Goal: Transaction & Acquisition: Purchase product/service

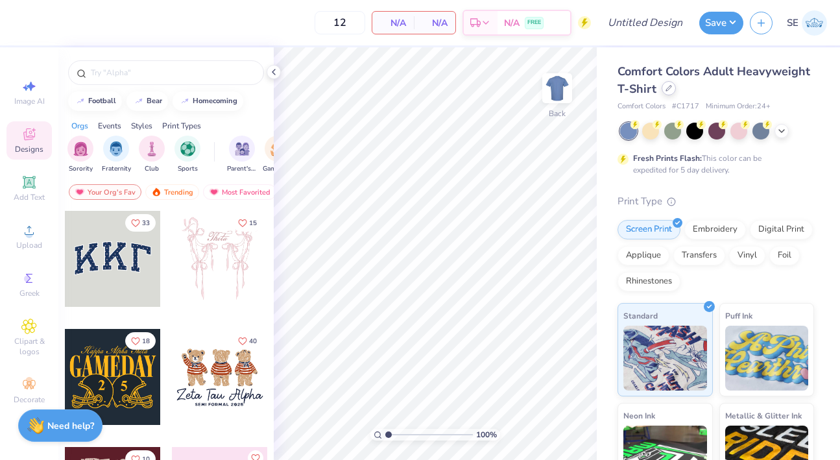
click at [671, 90] on div at bounding box center [668, 88] width 14 height 14
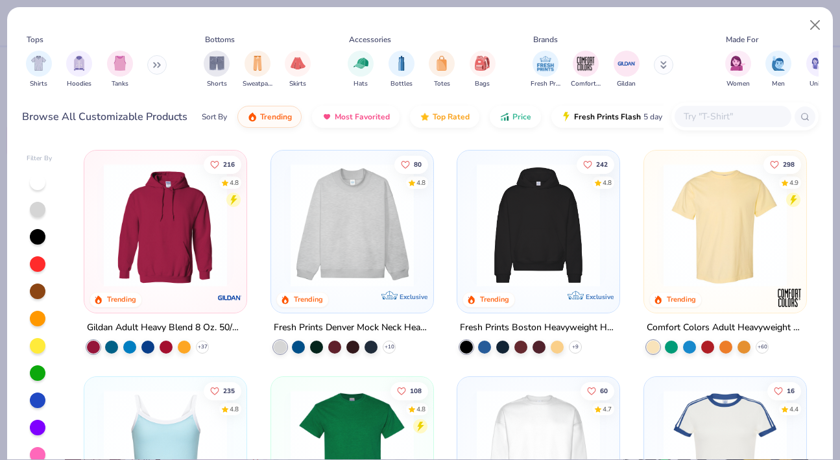
click at [150, 68] on button at bounding box center [156, 64] width 19 height 19
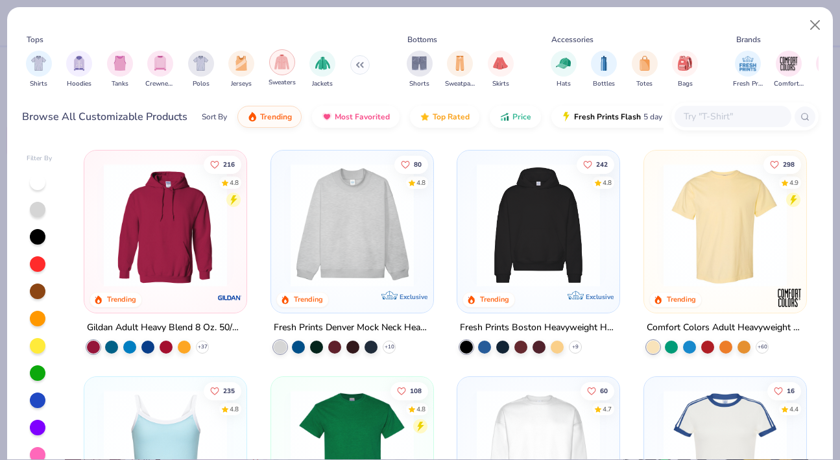
click at [287, 60] on img "filter for Sweaters" at bounding box center [281, 61] width 15 height 15
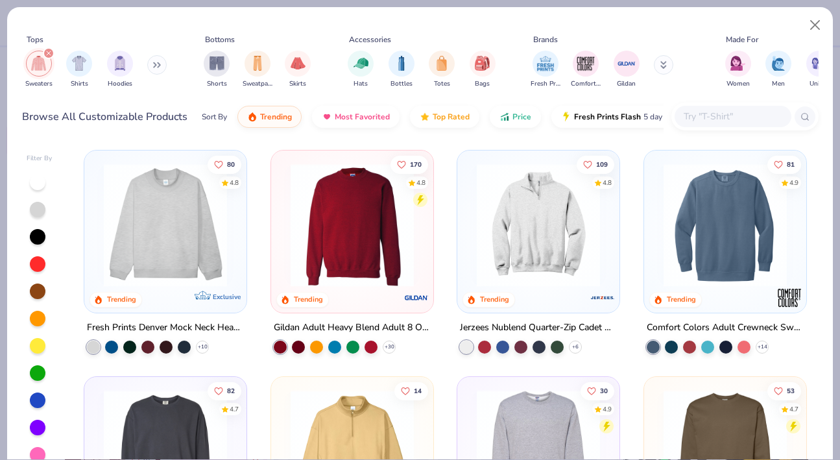
click at [709, 232] on img at bounding box center [725, 224] width 136 height 123
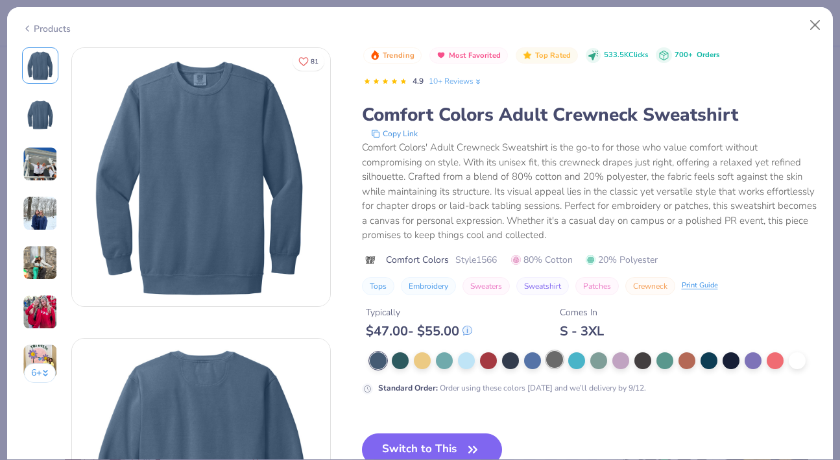
click at [551, 357] on div at bounding box center [554, 359] width 17 height 17
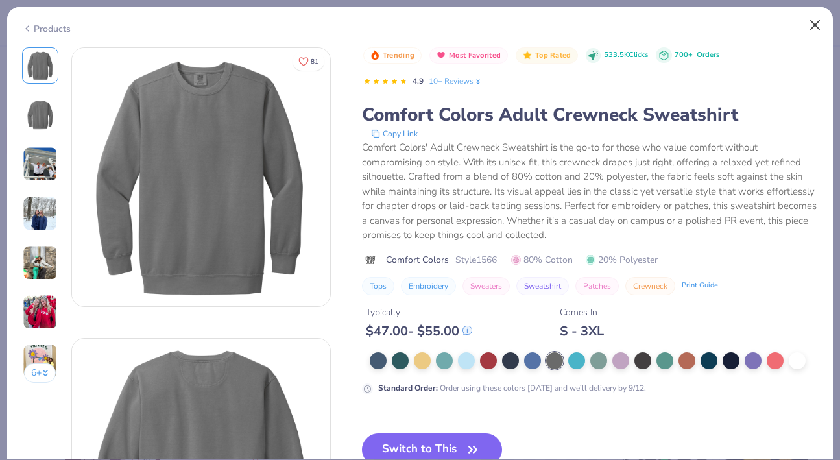
click at [816, 23] on button "Close" at bounding box center [815, 25] width 25 height 25
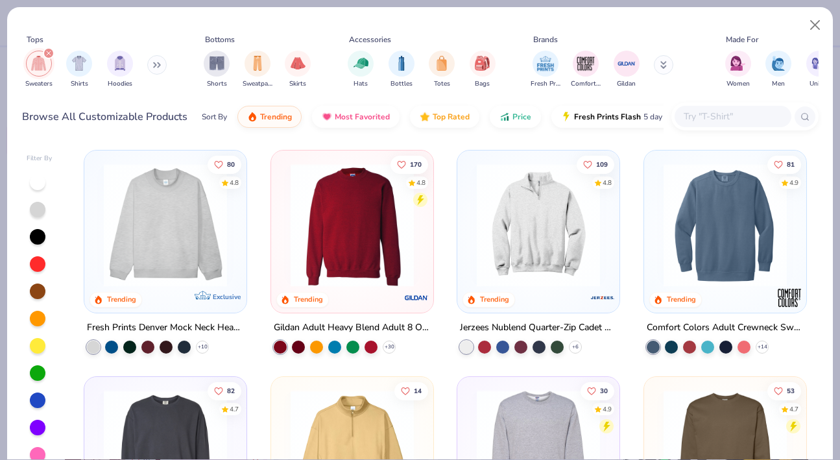
scroll to position [123, 0]
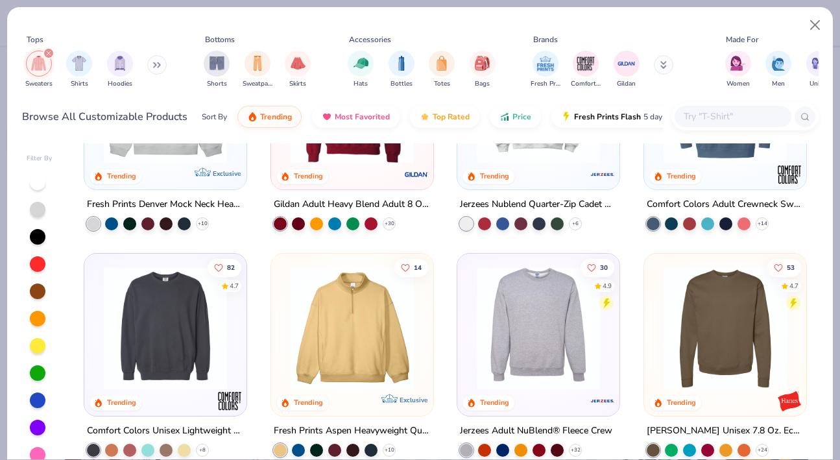
click at [515, 343] on img at bounding box center [538, 327] width 136 height 123
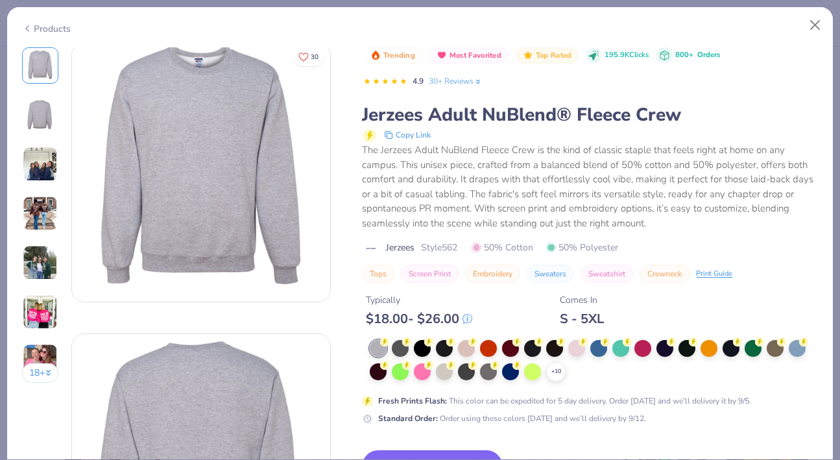
scroll to position [3, 0]
click at [41, 171] on img at bounding box center [40, 164] width 35 height 35
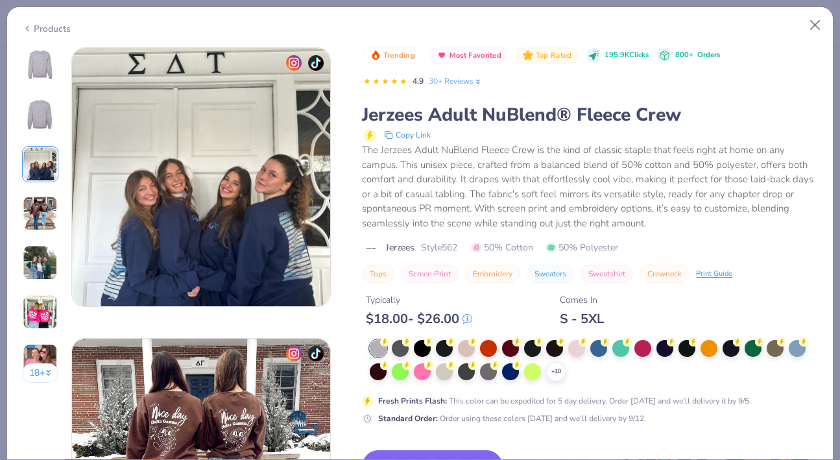
click at [41, 200] on img at bounding box center [40, 213] width 35 height 35
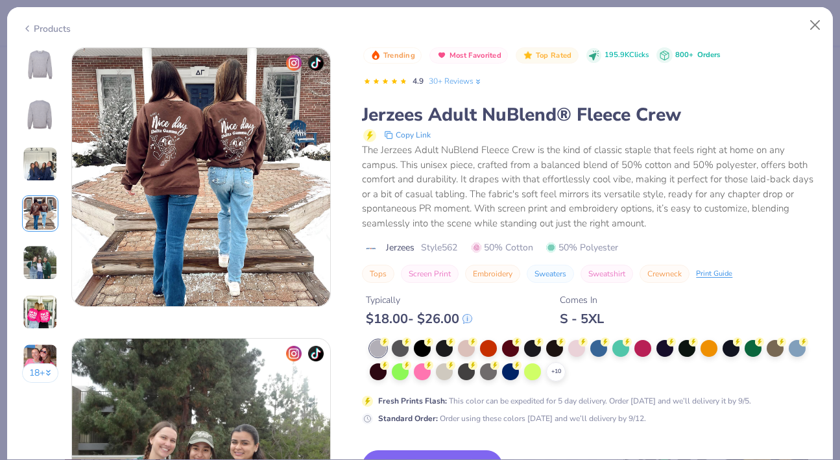
click at [42, 232] on div "18 +" at bounding box center [40, 219] width 37 height 345
click at [43, 259] on img at bounding box center [40, 262] width 35 height 35
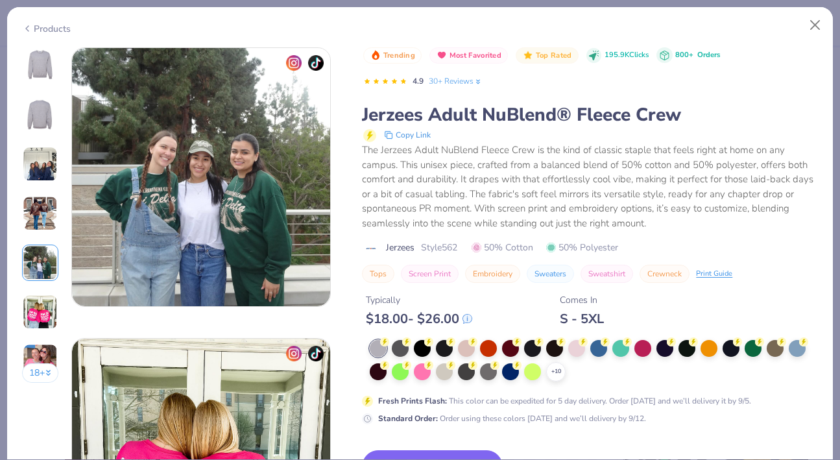
click at [43, 287] on div "18 +" at bounding box center [40, 219] width 37 height 345
click at [43, 303] on img at bounding box center [40, 311] width 35 height 35
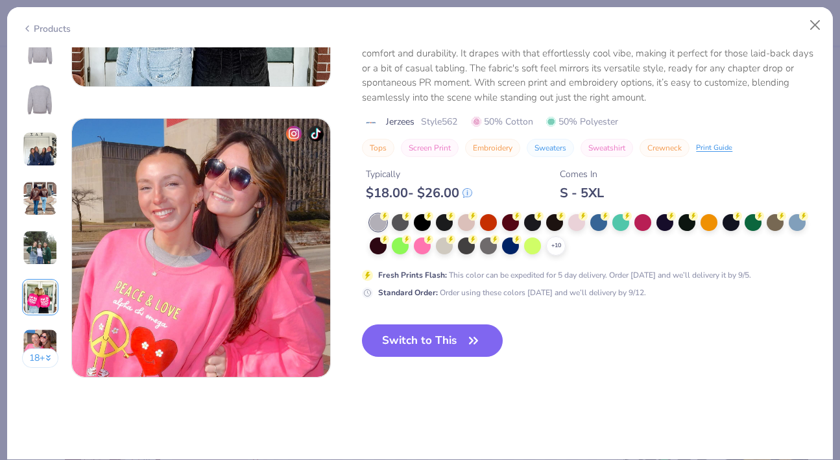
scroll to position [1691, 0]
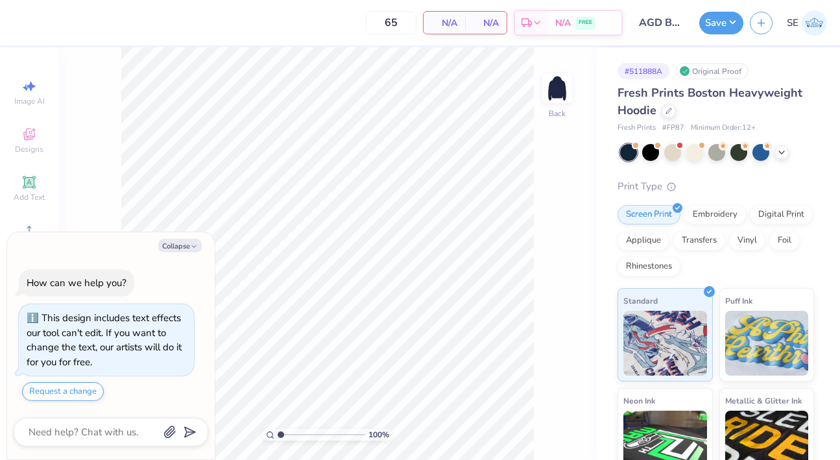
scroll to position [32, 0]
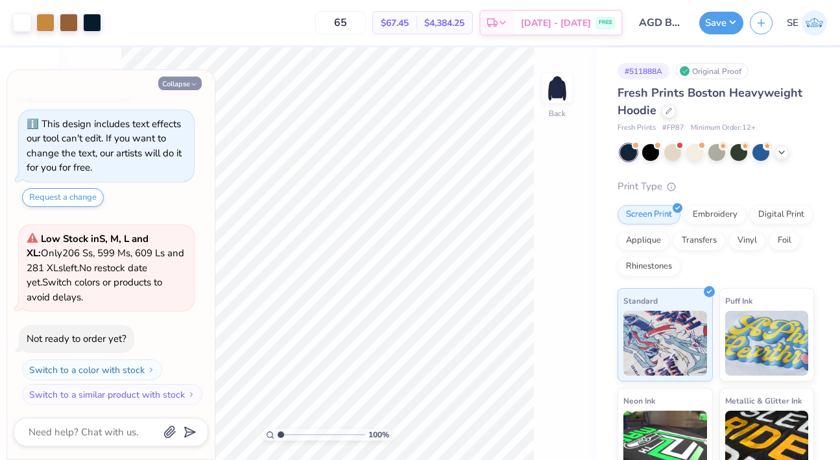
click at [181, 86] on button "Collapse" at bounding box center [179, 84] width 43 height 14
type textarea "x"
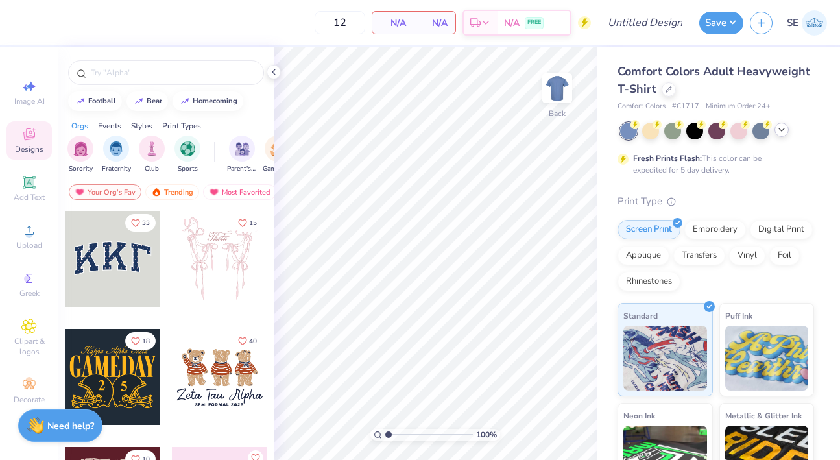
click at [781, 132] on icon at bounding box center [781, 129] width 10 height 10
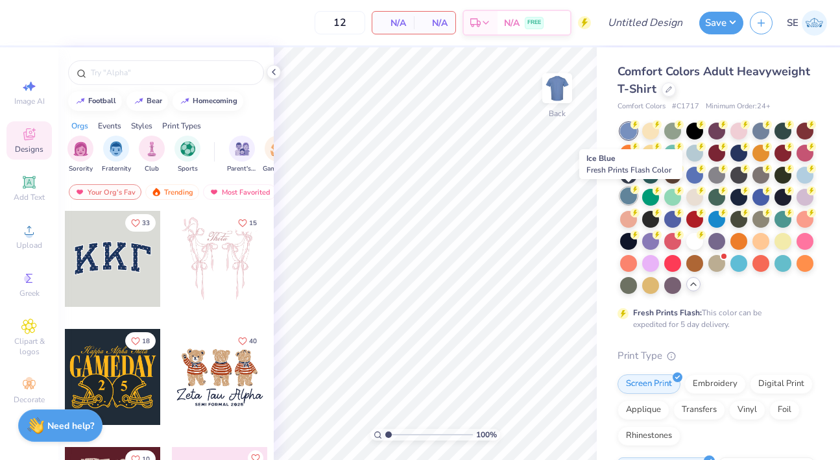
click at [624, 195] on div at bounding box center [628, 195] width 17 height 17
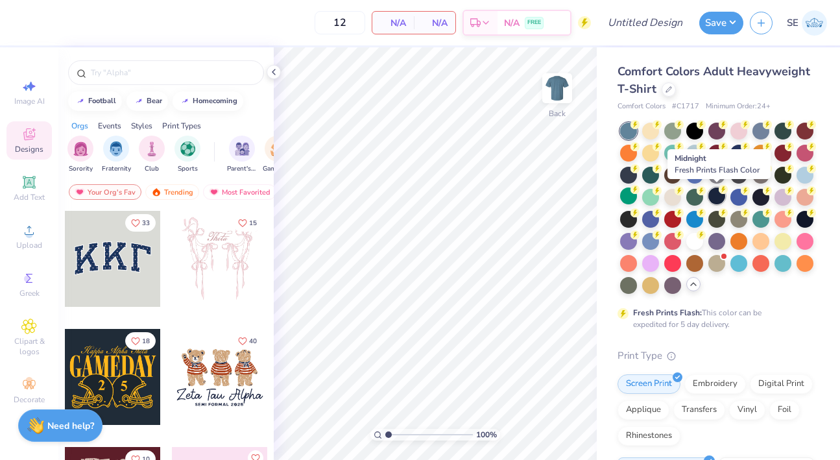
click at [713, 197] on div at bounding box center [716, 195] width 17 height 17
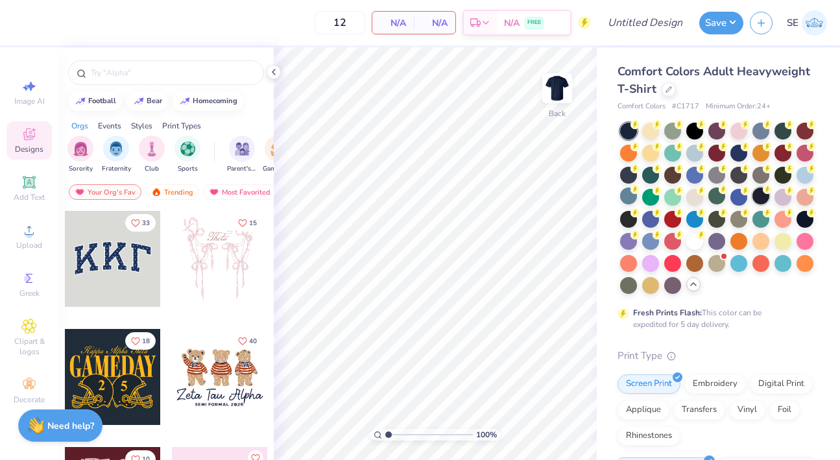
click at [762, 191] on div at bounding box center [760, 195] width 17 height 17
